Goal: Information Seeking & Learning: Learn about a topic

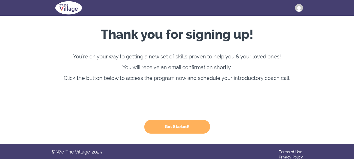
scroll to position [21, 0]
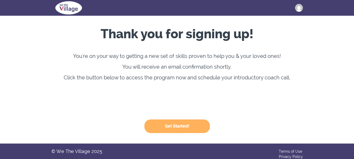
click at [189, 122] on button "Get Started!" at bounding box center [177, 127] width 66 height 14
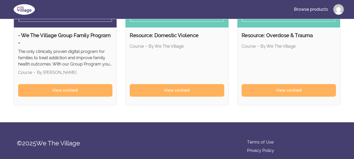
scroll to position [93, 0]
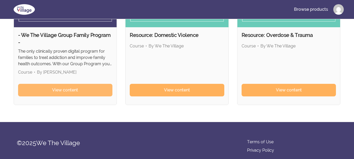
click at [74, 88] on span "View content" at bounding box center [65, 90] width 26 height 6
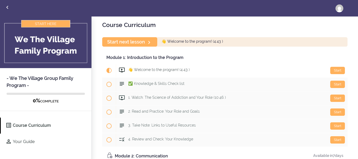
scroll to position [16, 0]
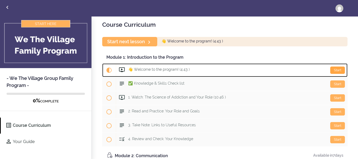
click at [330, 71] on div "Start" at bounding box center [337, 70] width 15 height 7
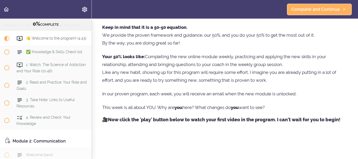
scroll to position [93, 0]
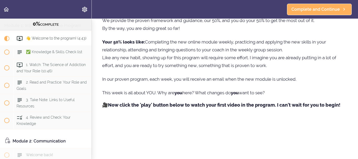
click at [290, 97] on p "This week is all about YOU. Why are you here? What changes do you want to see?" at bounding box center [224, 93] width 245 height 8
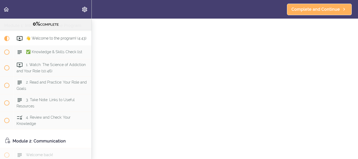
scroll to position [196, 0]
click at [348, 96] on section "- We The Village Group Family Program - 0% COMPLETE Module 1: Introduction to t…" at bounding box center [179, 89] width 358 height 140
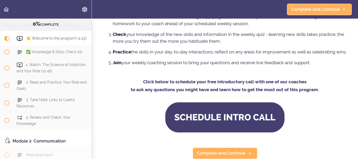
scroll to position [390, 0]
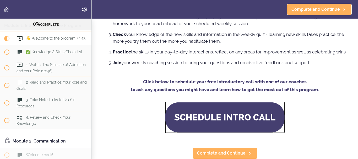
click at [243, 105] on img at bounding box center [225, 117] width 120 height 32
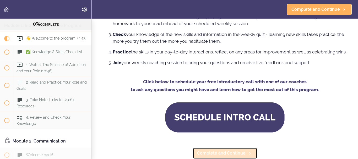
click at [230, 150] on span "Complete and Continue" at bounding box center [221, 153] width 48 height 6
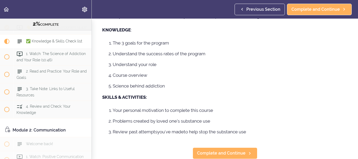
scroll to position [42, 0]
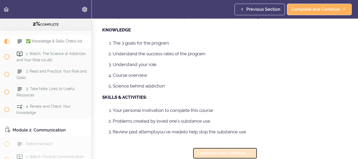
click at [232, 150] on span "Complete and Continue" at bounding box center [221, 153] width 48 height 6
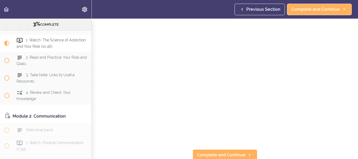
scroll to position [358, 0]
click at [231, 153] on span "Complete and Continue" at bounding box center [221, 154] width 48 height 6
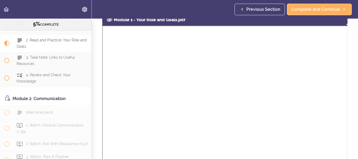
scroll to position [223, 0]
